Goal: Information Seeking & Learning: Learn about a topic

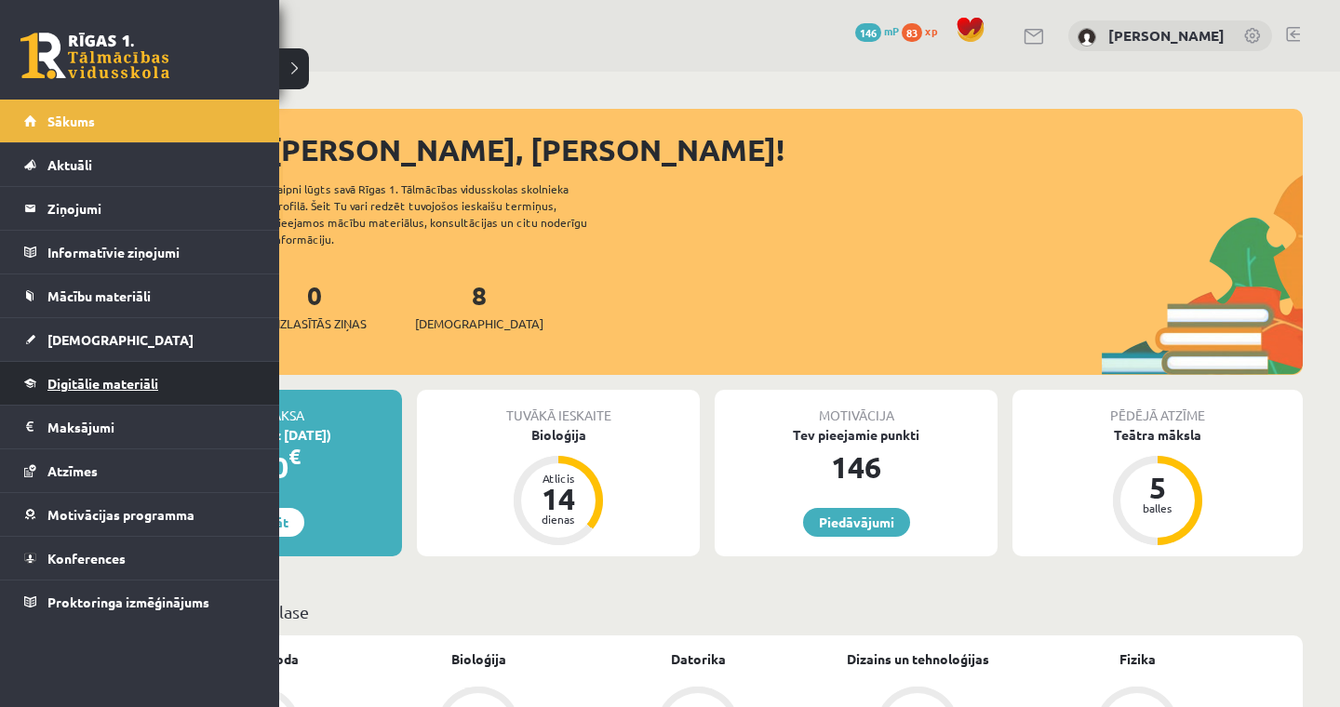
click at [79, 389] on span "Digitālie materiāli" at bounding box center [102, 383] width 111 height 17
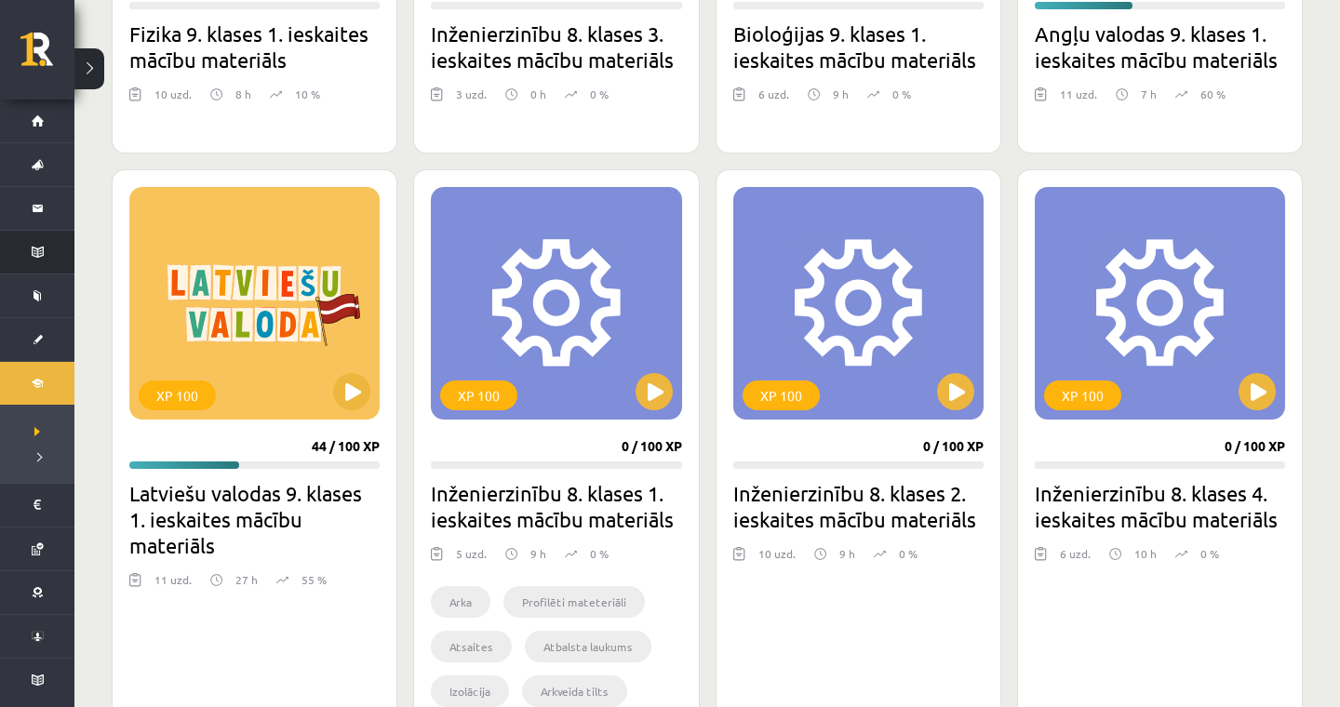
scroll to position [773, 0]
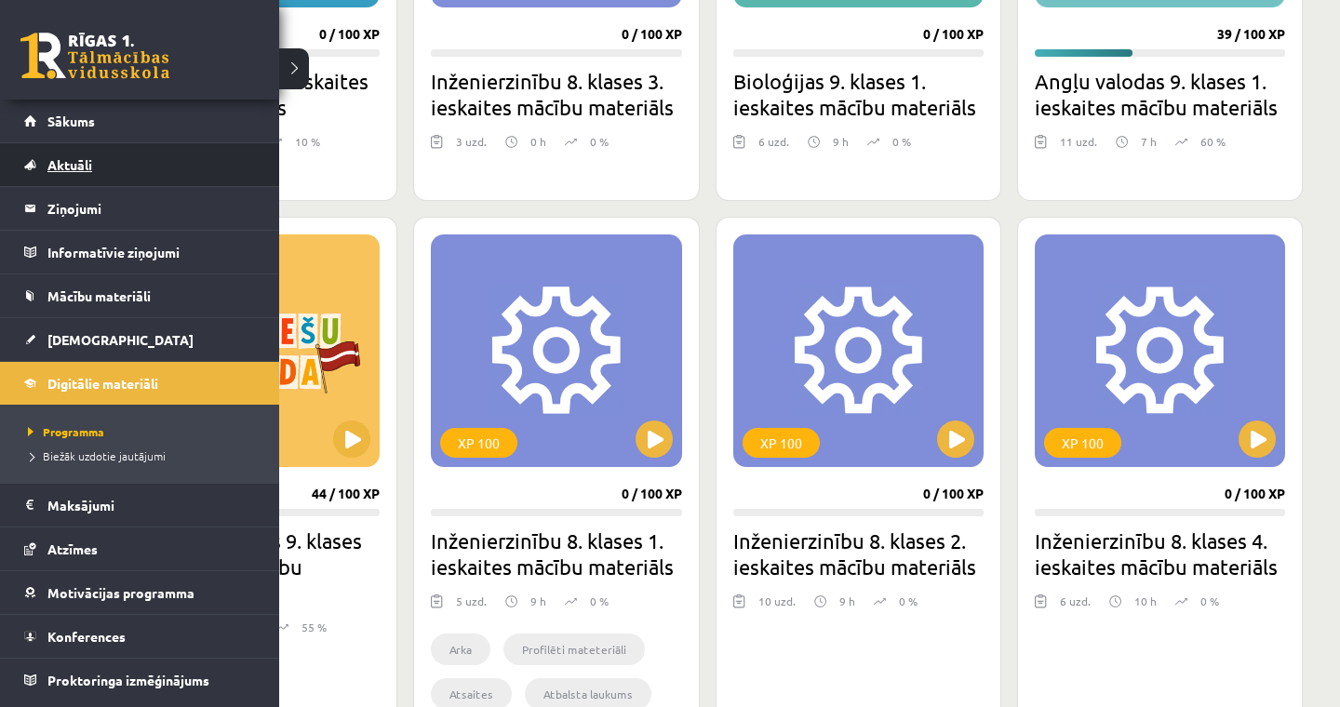
click at [81, 176] on link "Aktuāli" at bounding box center [140, 164] width 232 height 43
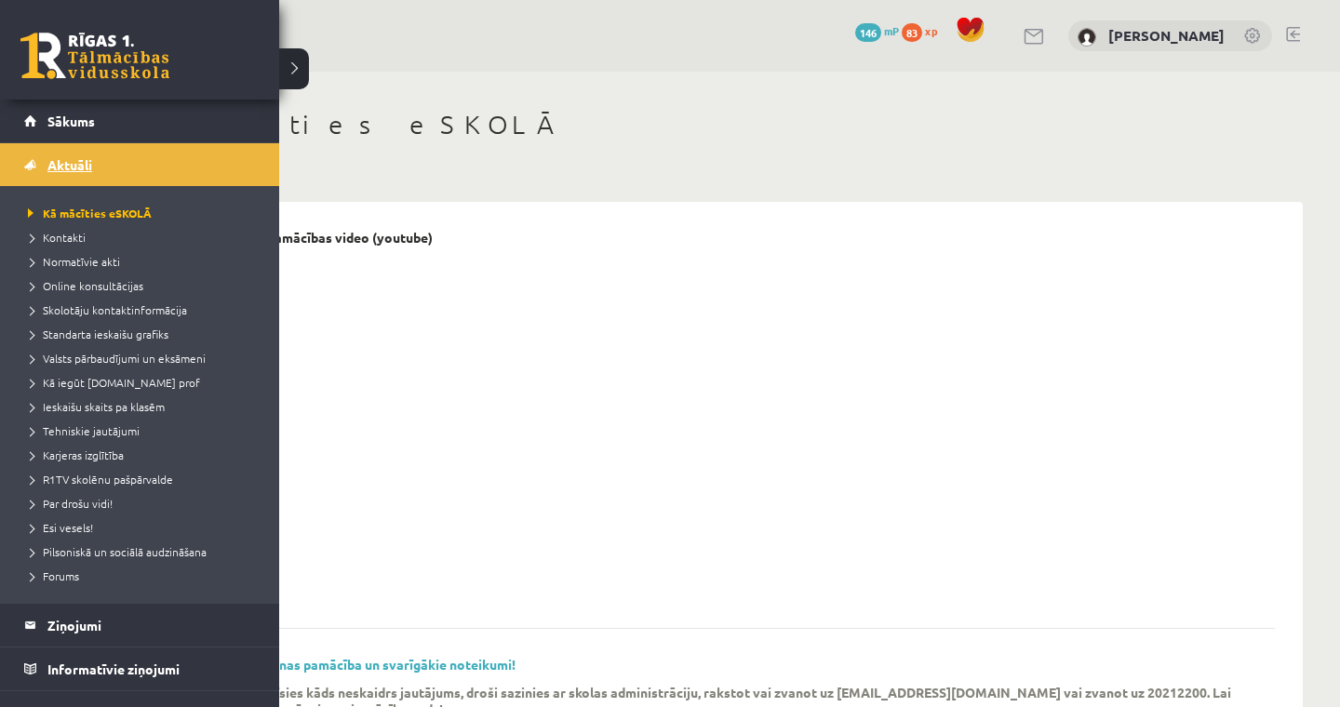
click at [83, 177] on link "Aktuāli" at bounding box center [140, 164] width 232 height 43
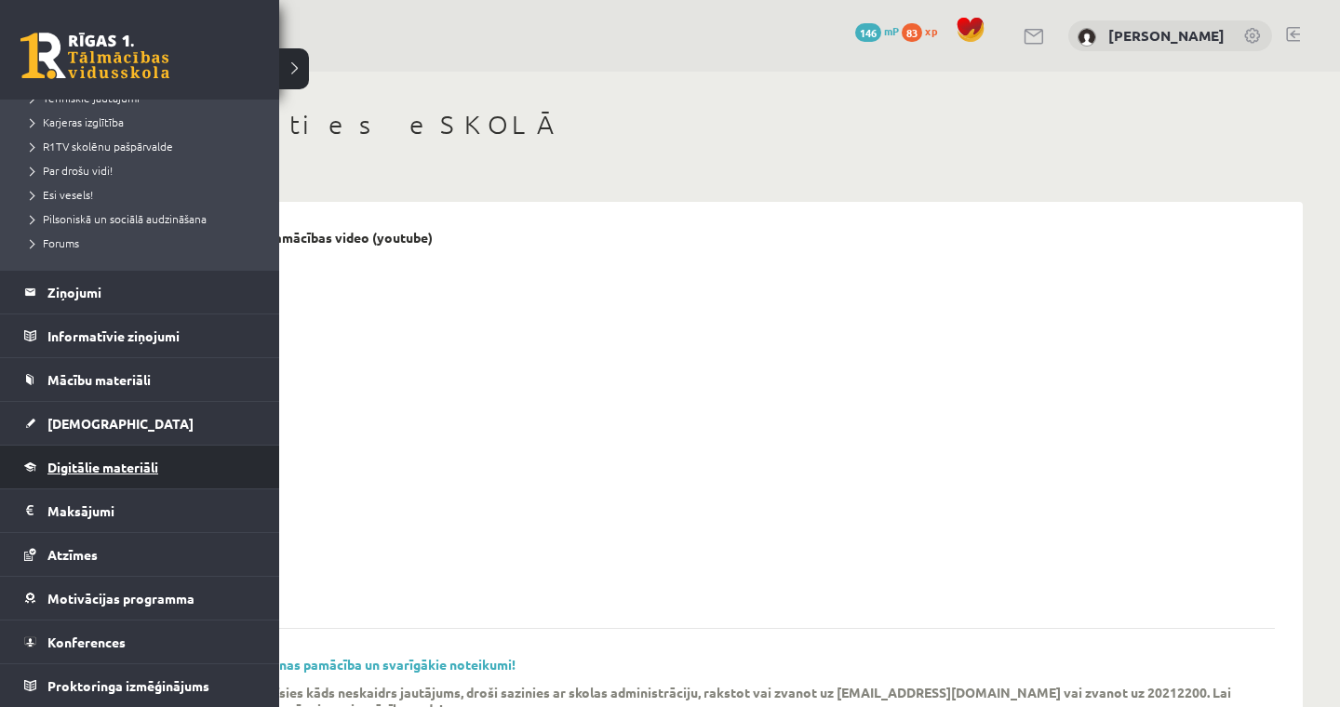
scroll to position [333, 0]
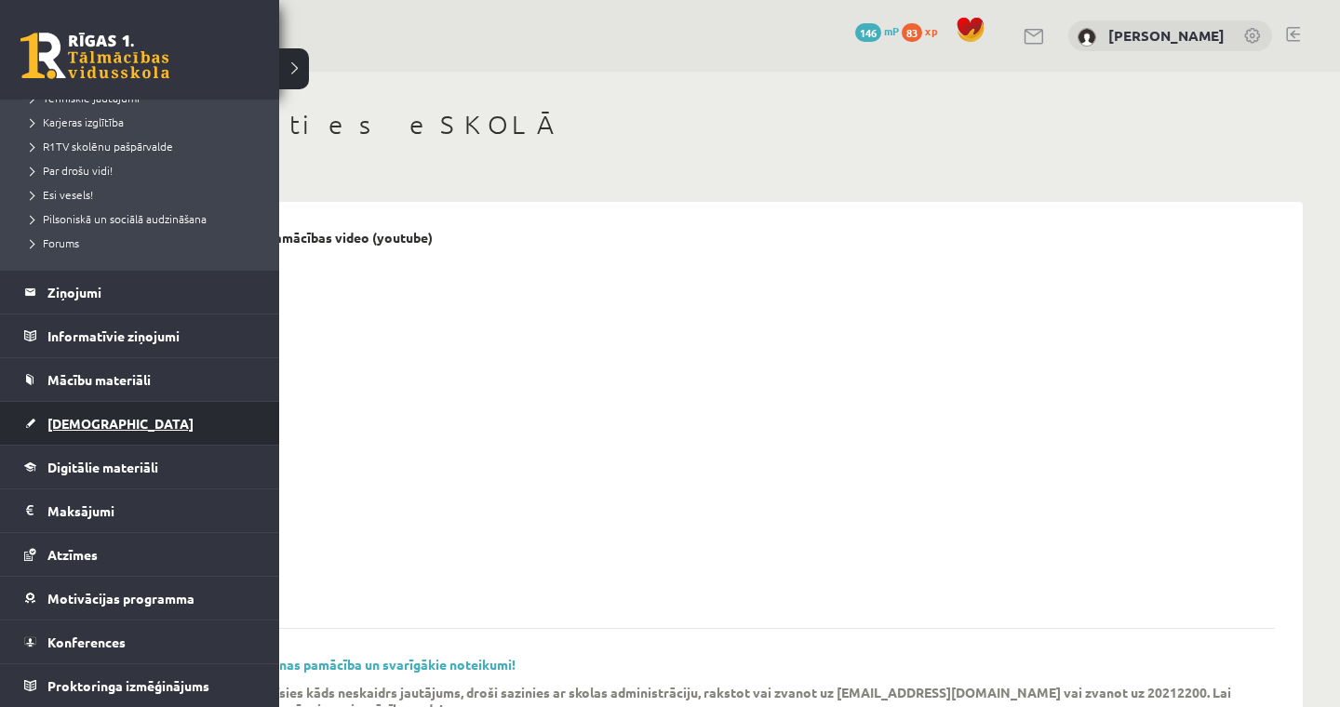
click at [87, 429] on span "[DEMOGRAPHIC_DATA]" at bounding box center [120, 423] width 146 height 17
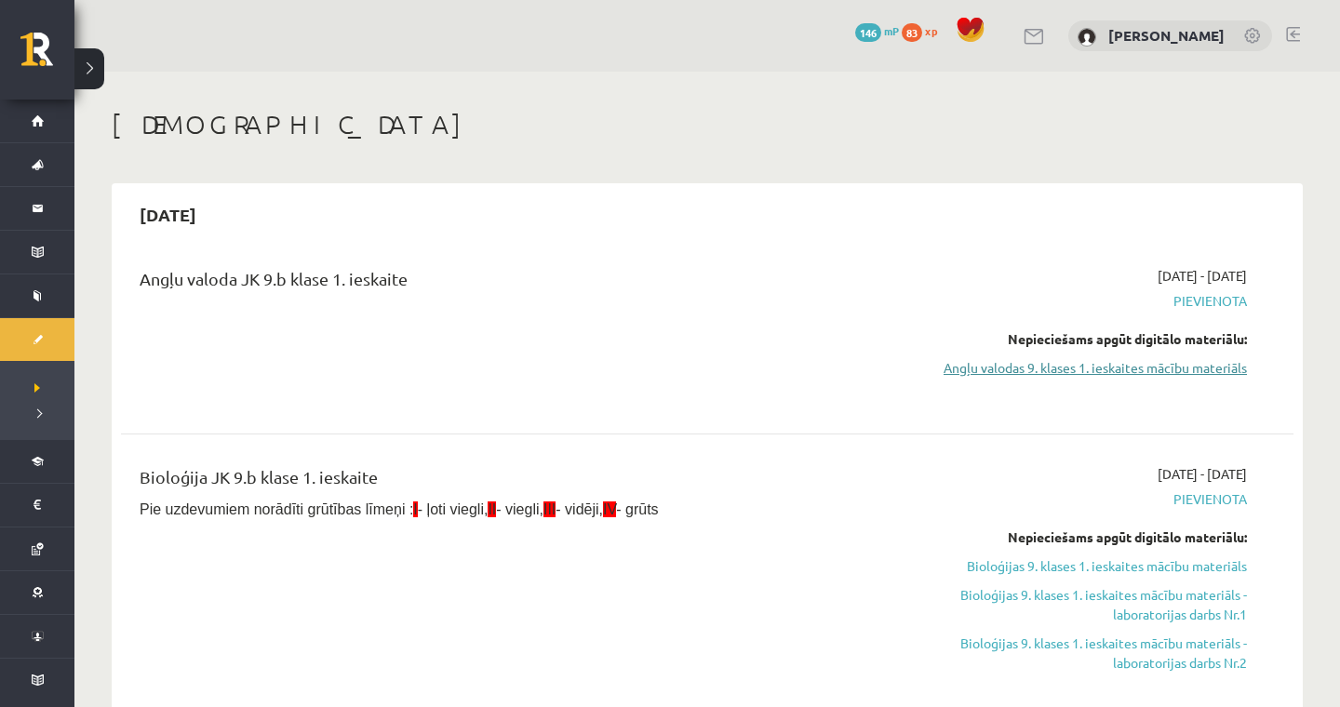
click at [1178, 376] on link "Angļu valodas 9. klases 1. ieskaites mācību materiāls" at bounding box center [1071, 368] width 351 height 20
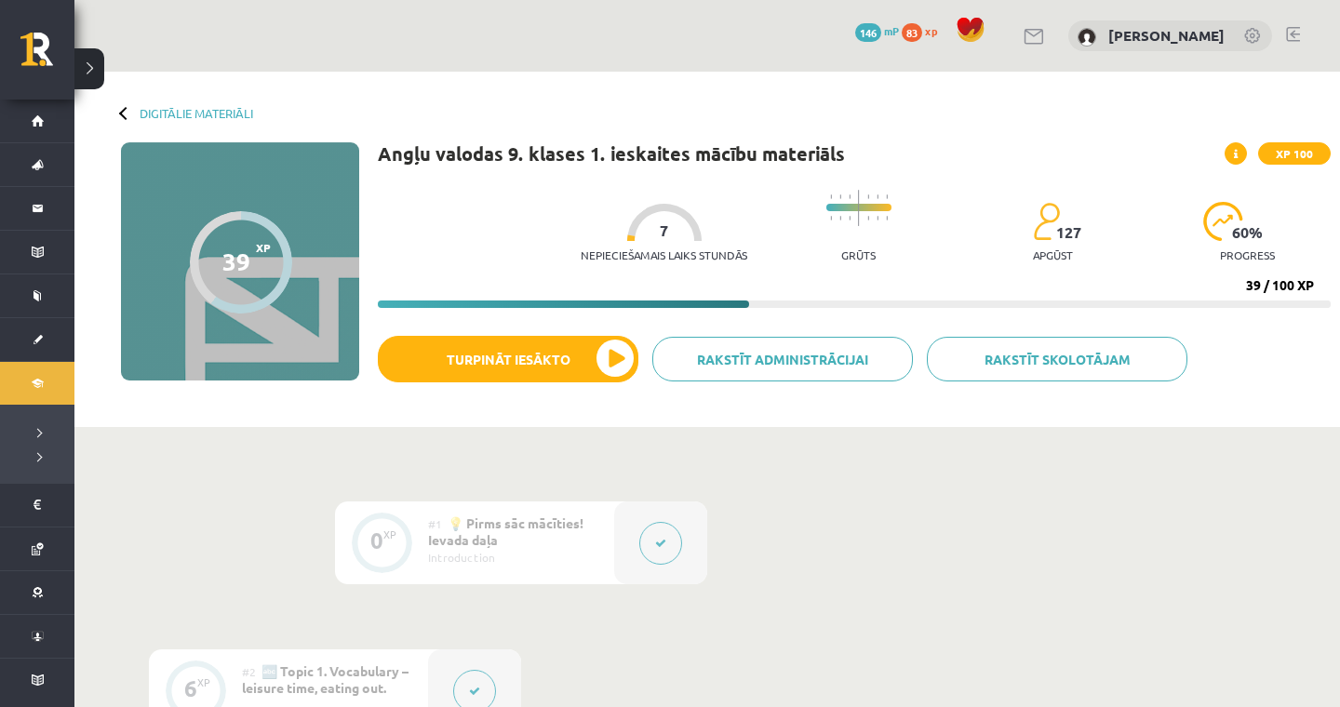
click at [780, 410] on div "Angļu valodas 9. klases 1. ieskaites mācību materiāls XP 100 Nepieciešamais lai…" at bounding box center [854, 279] width 953 height 275
click at [1203, 229] on img at bounding box center [1223, 221] width 40 height 39
click at [1270, 155] on span "XP 100" at bounding box center [1294, 153] width 73 height 22
click at [1237, 154] on icon at bounding box center [1236, 154] width 4 height 11
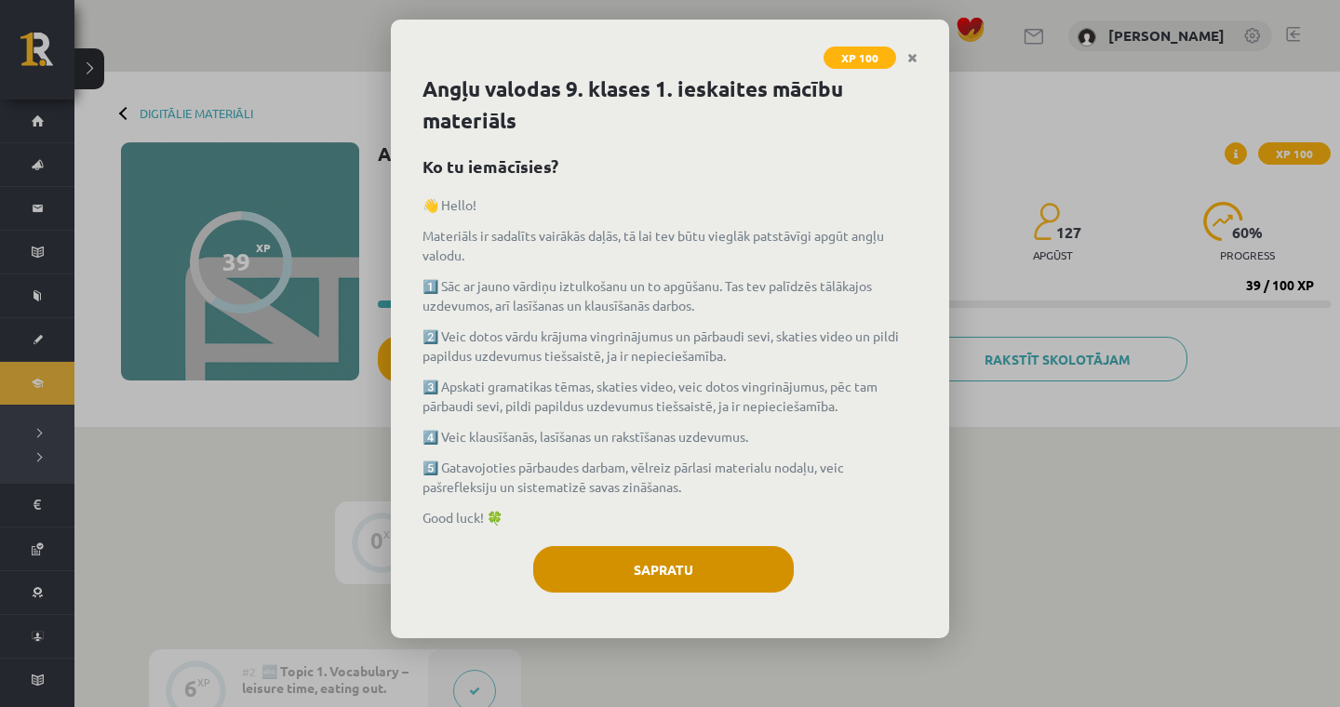
click at [685, 576] on button "Sapratu" at bounding box center [663, 569] width 261 height 47
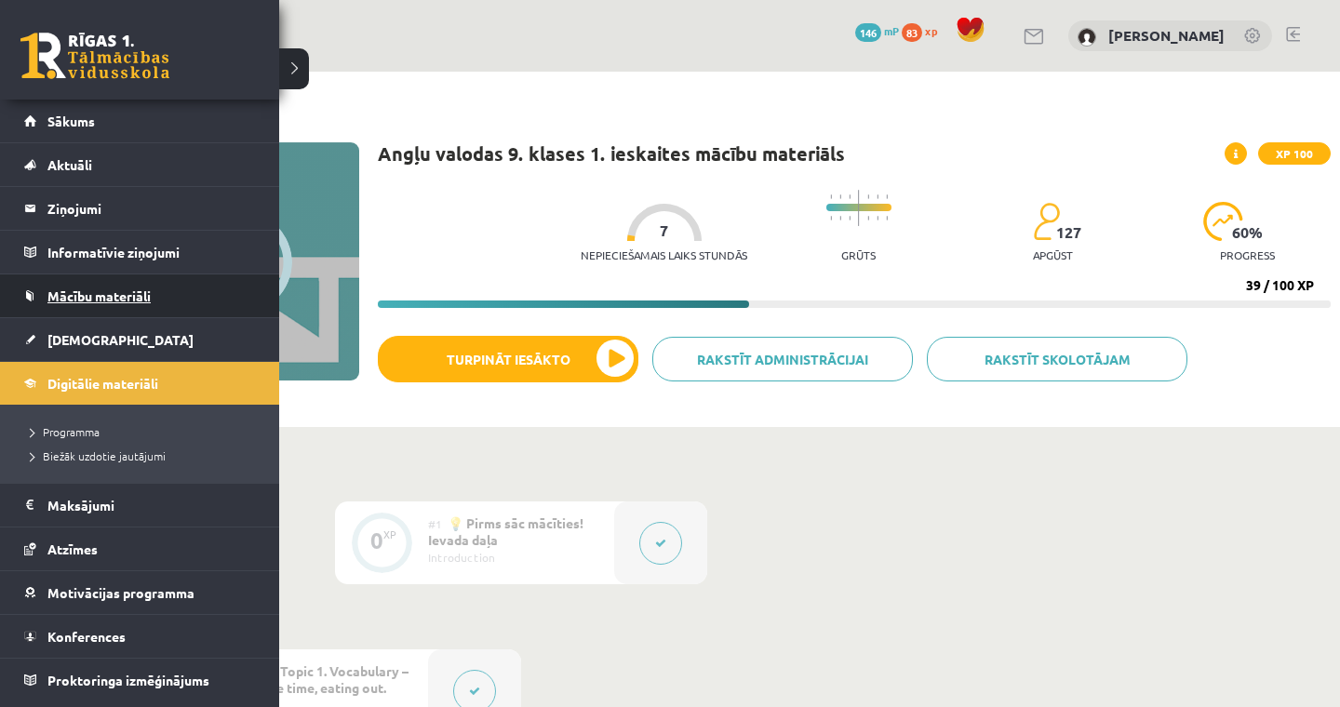
click at [67, 298] on span "Mācību materiāli" at bounding box center [98, 296] width 103 height 17
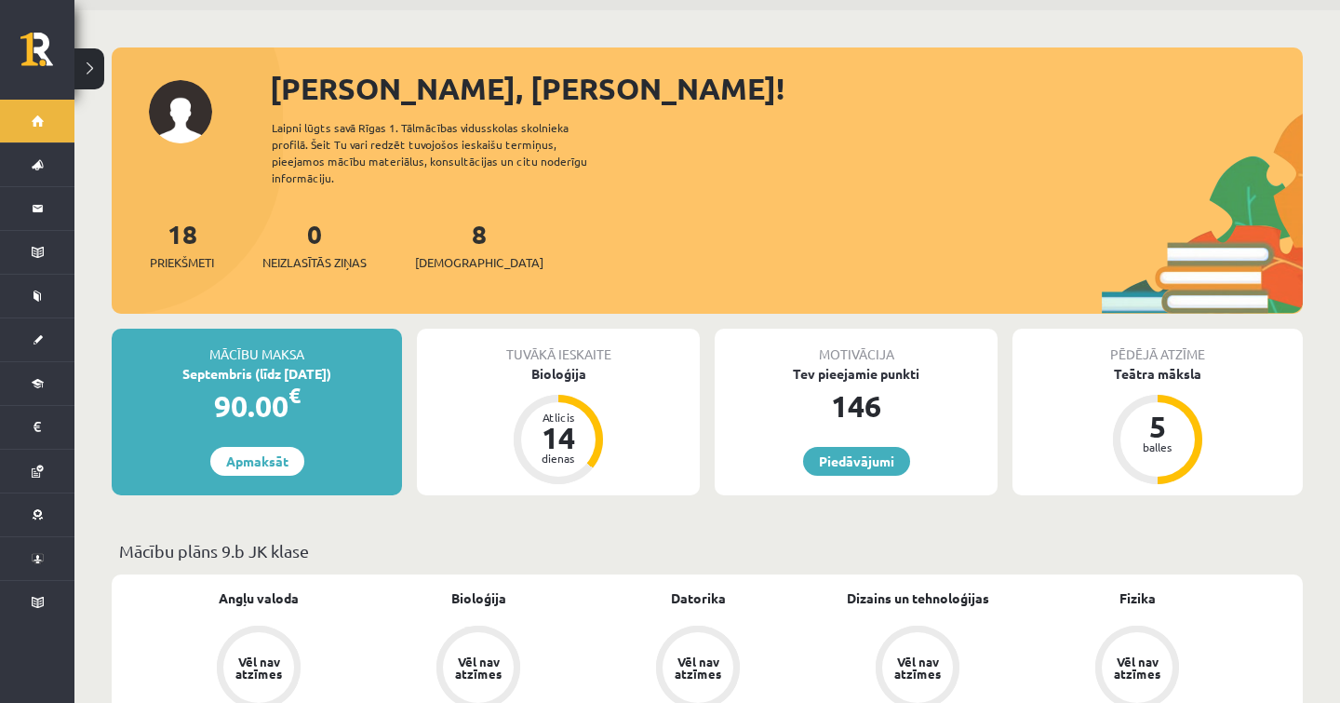
scroll to position [69, 0]
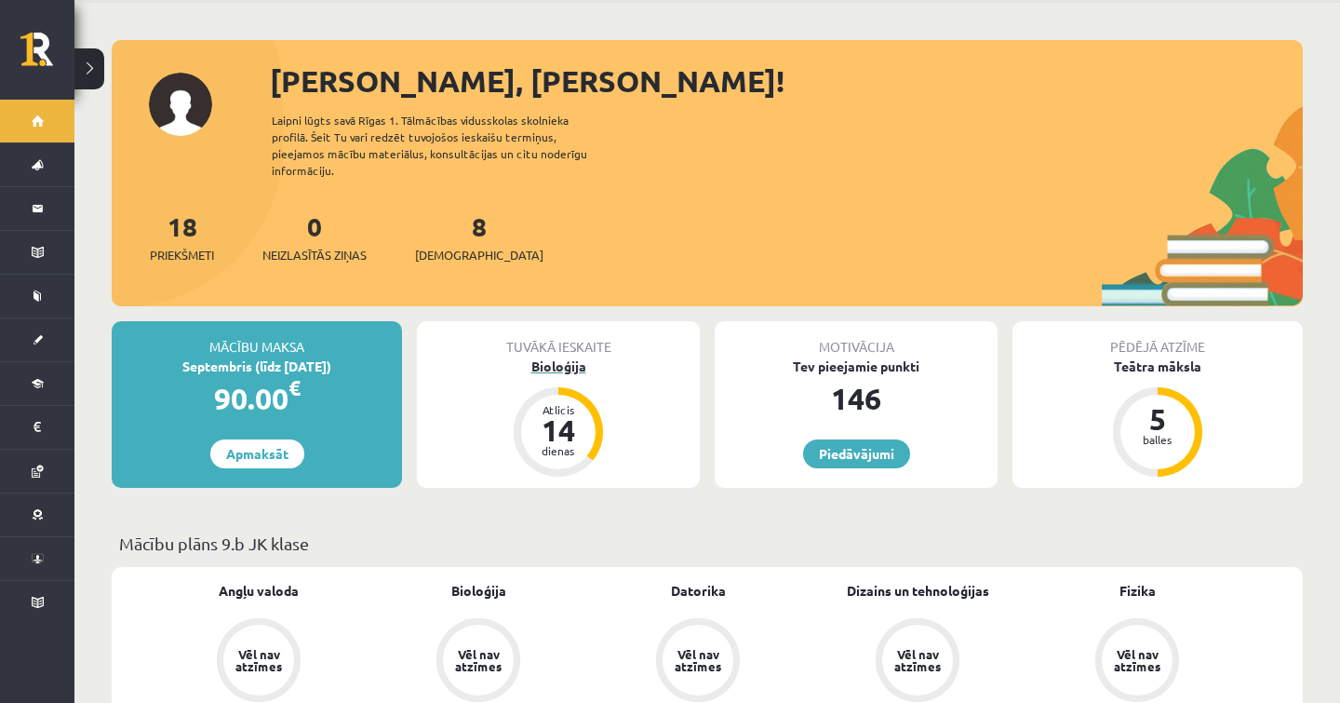
click at [535, 387] on div "Atlicis 14 dienas" at bounding box center [558, 431] width 89 height 89
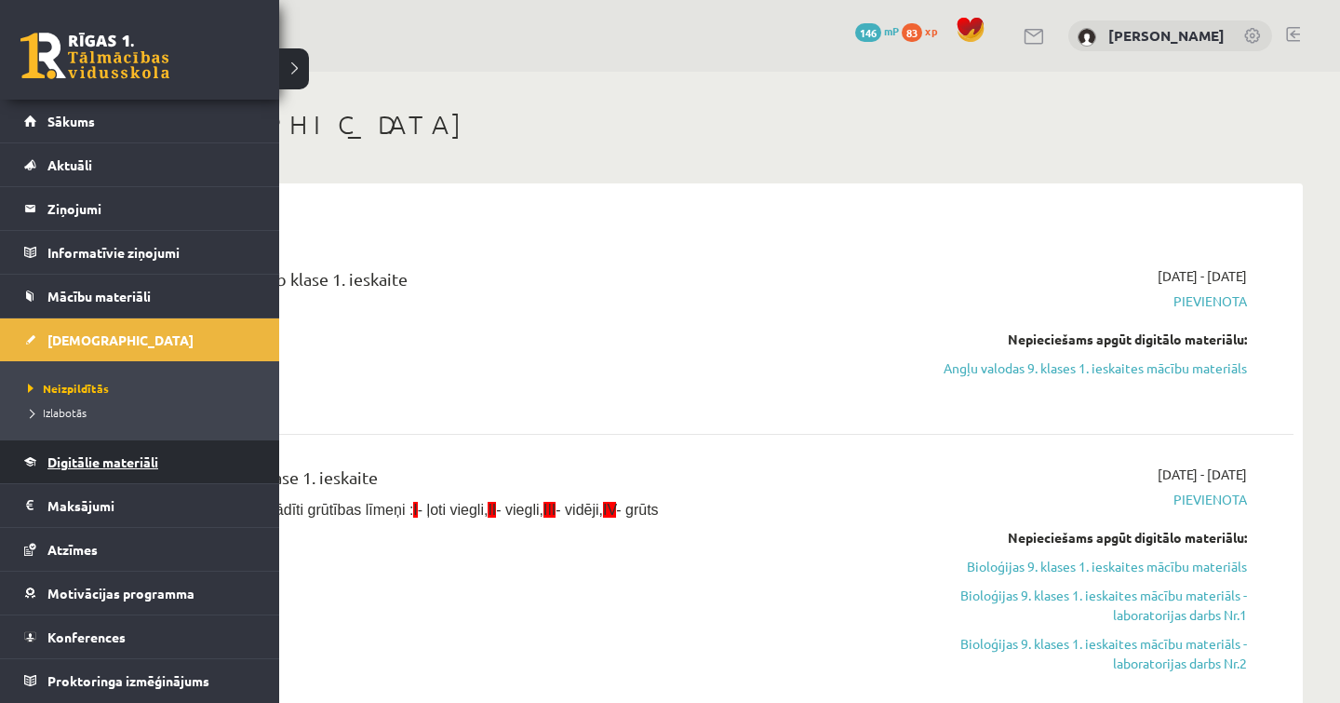
click at [106, 470] on link "Digitālie materiāli" at bounding box center [140, 461] width 232 height 43
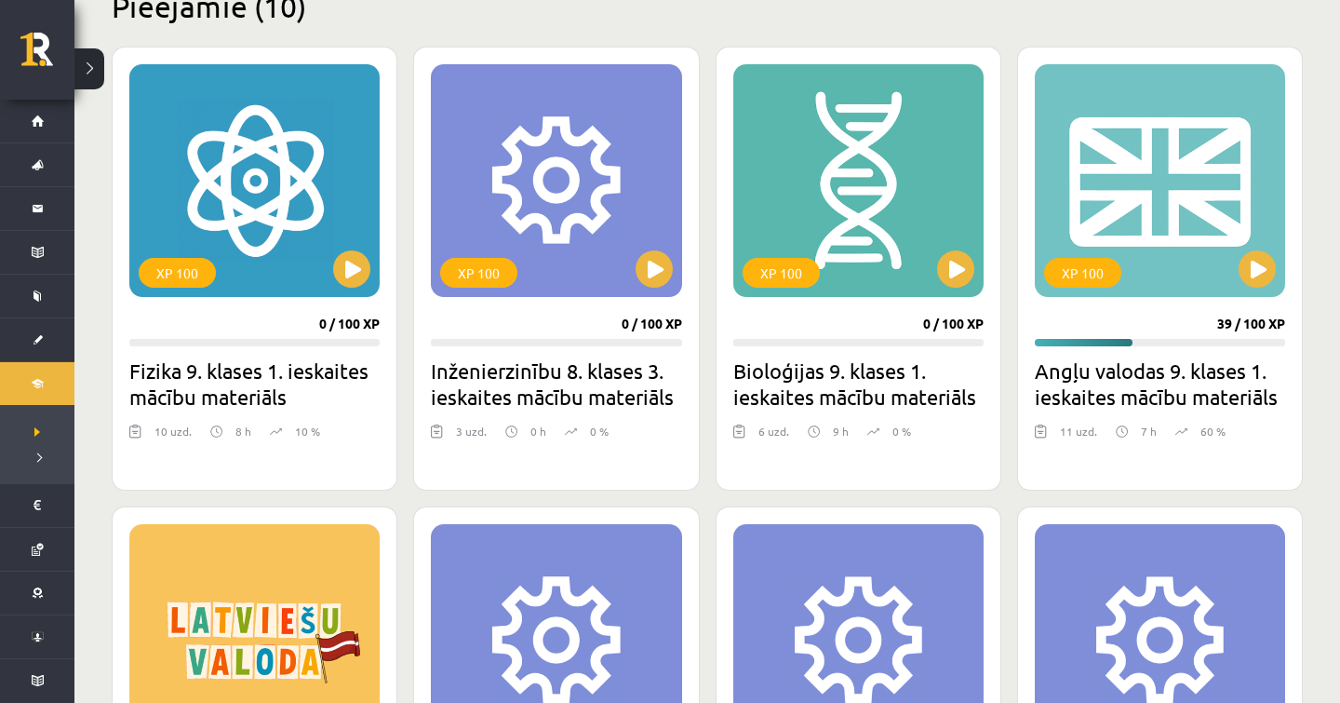
scroll to position [482, 0]
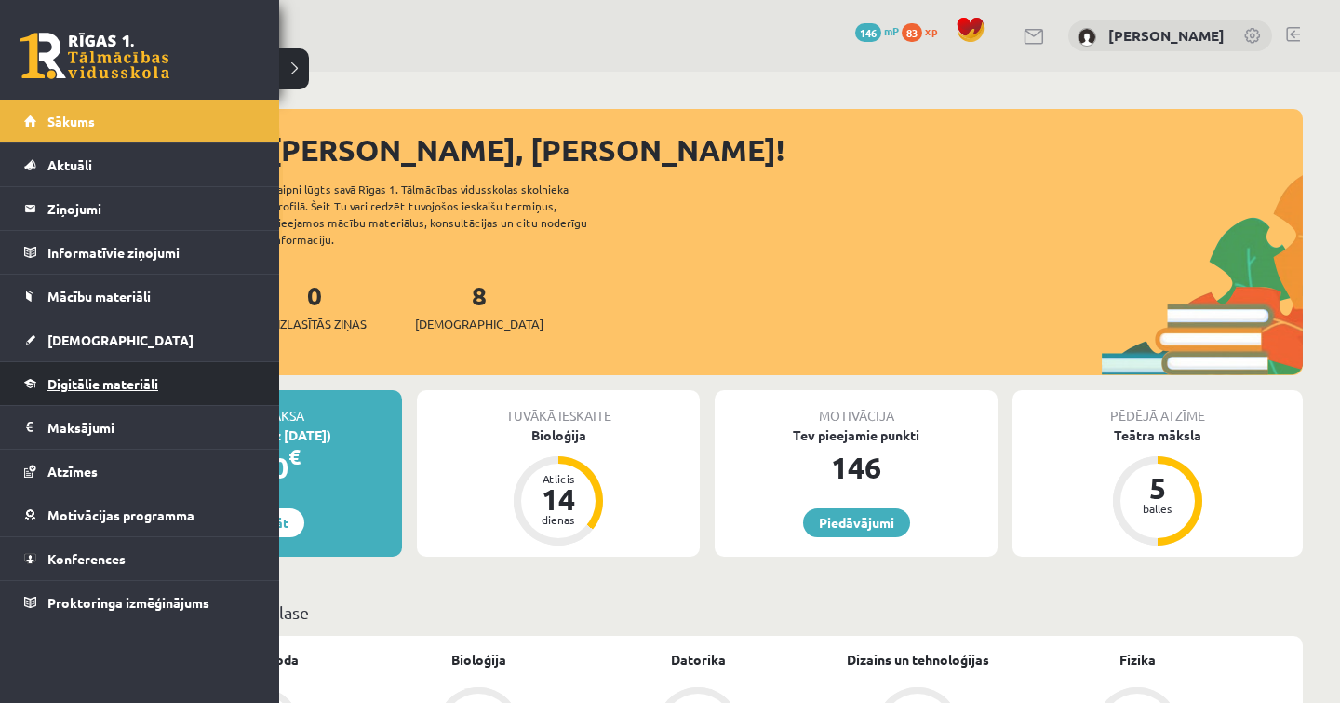
click at [101, 389] on span "Digitālie materiāli" at bounding box center [102, 383] width 111 height 17
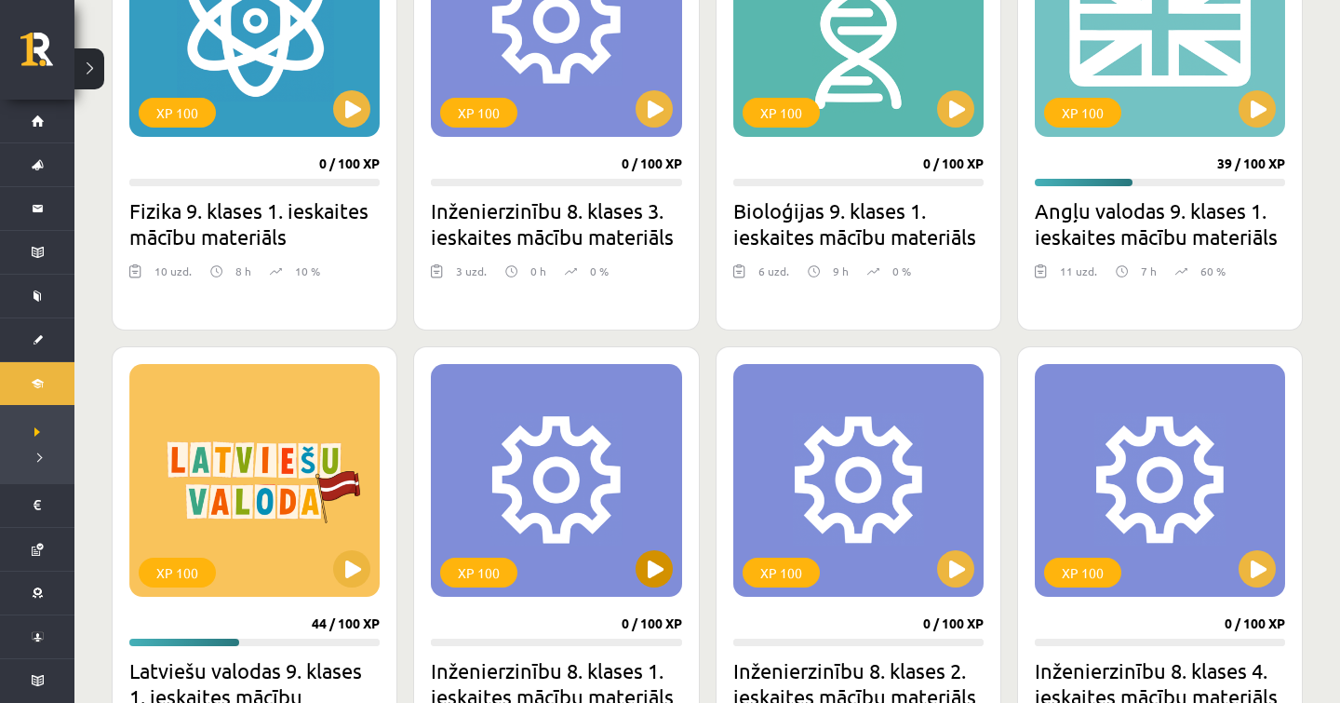
scroll to position [651, 0]
